Goal: Complete application form: Complete application form

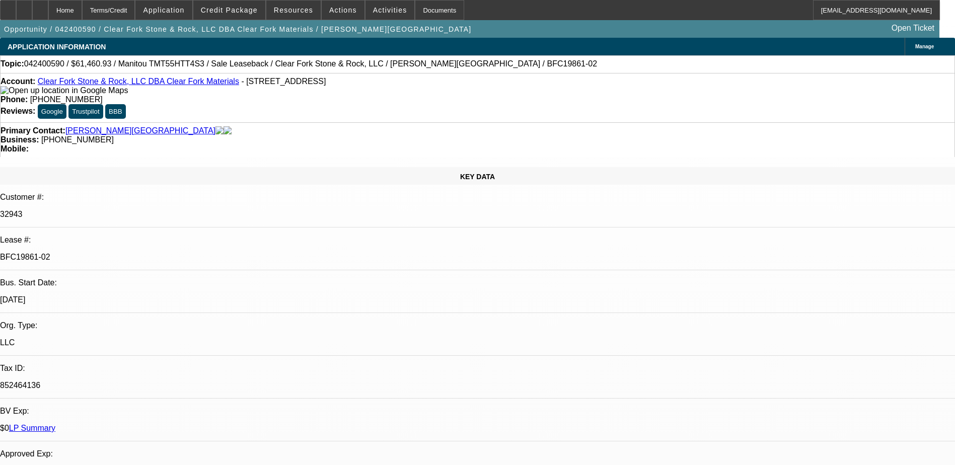
select select "0"
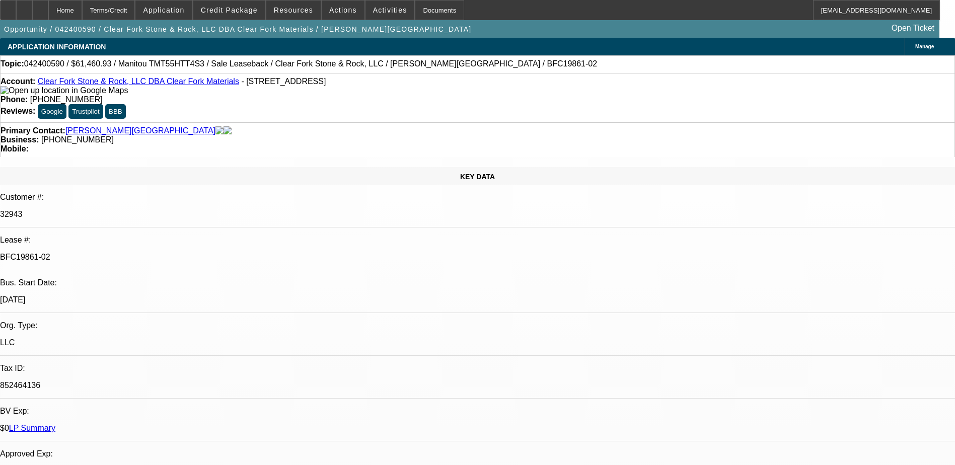
select select "0"
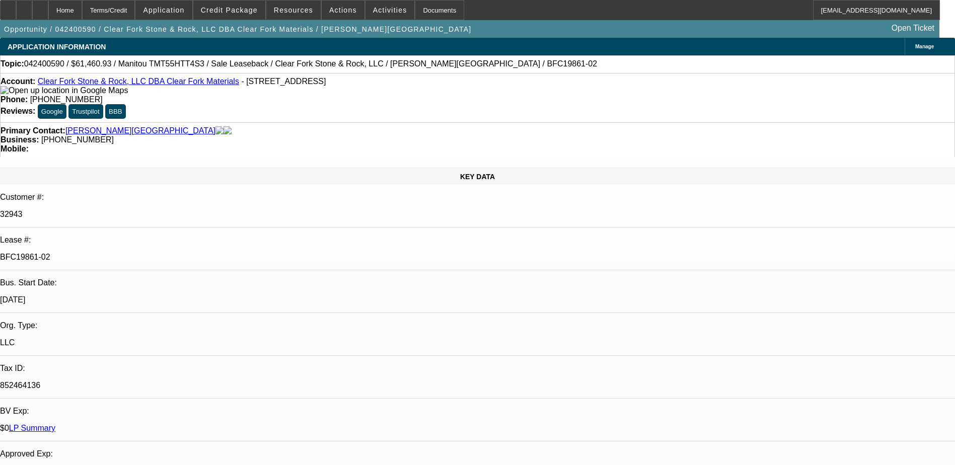
select select "0"
select select "1"
select select "6"
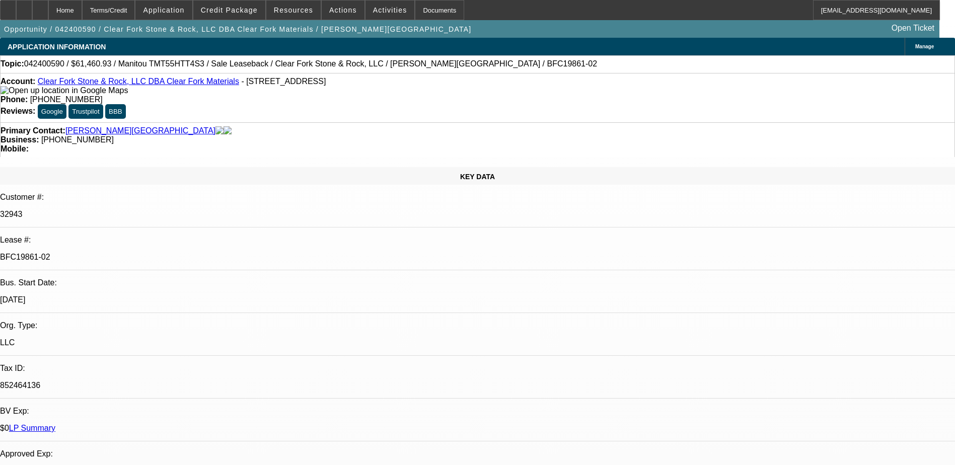
select select "1"
select select "6"
select select "1"
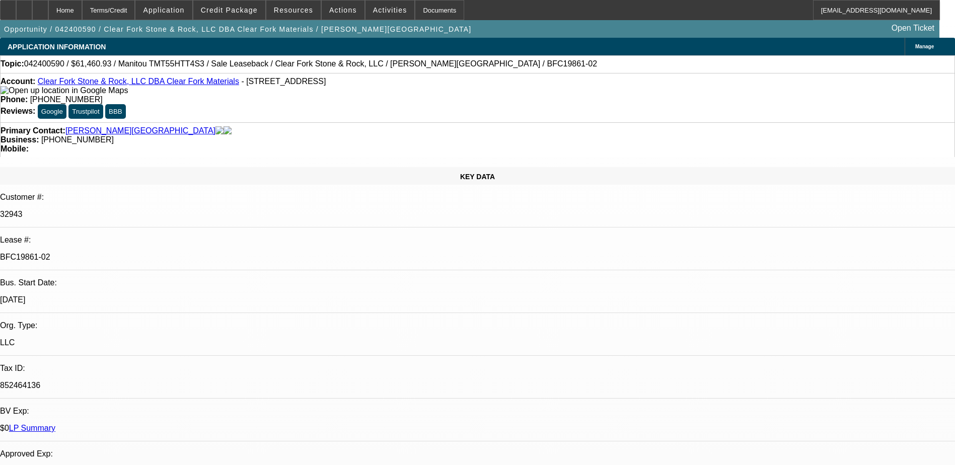
select select "6"
select select "1"
select select "6"
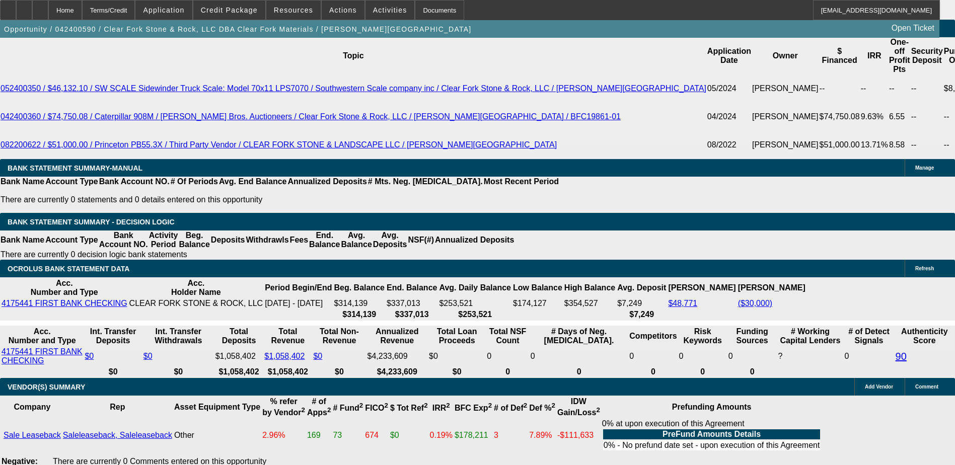
scroll to position [1966, 0]
